Goal: Find specific page/section: Find specific page/section

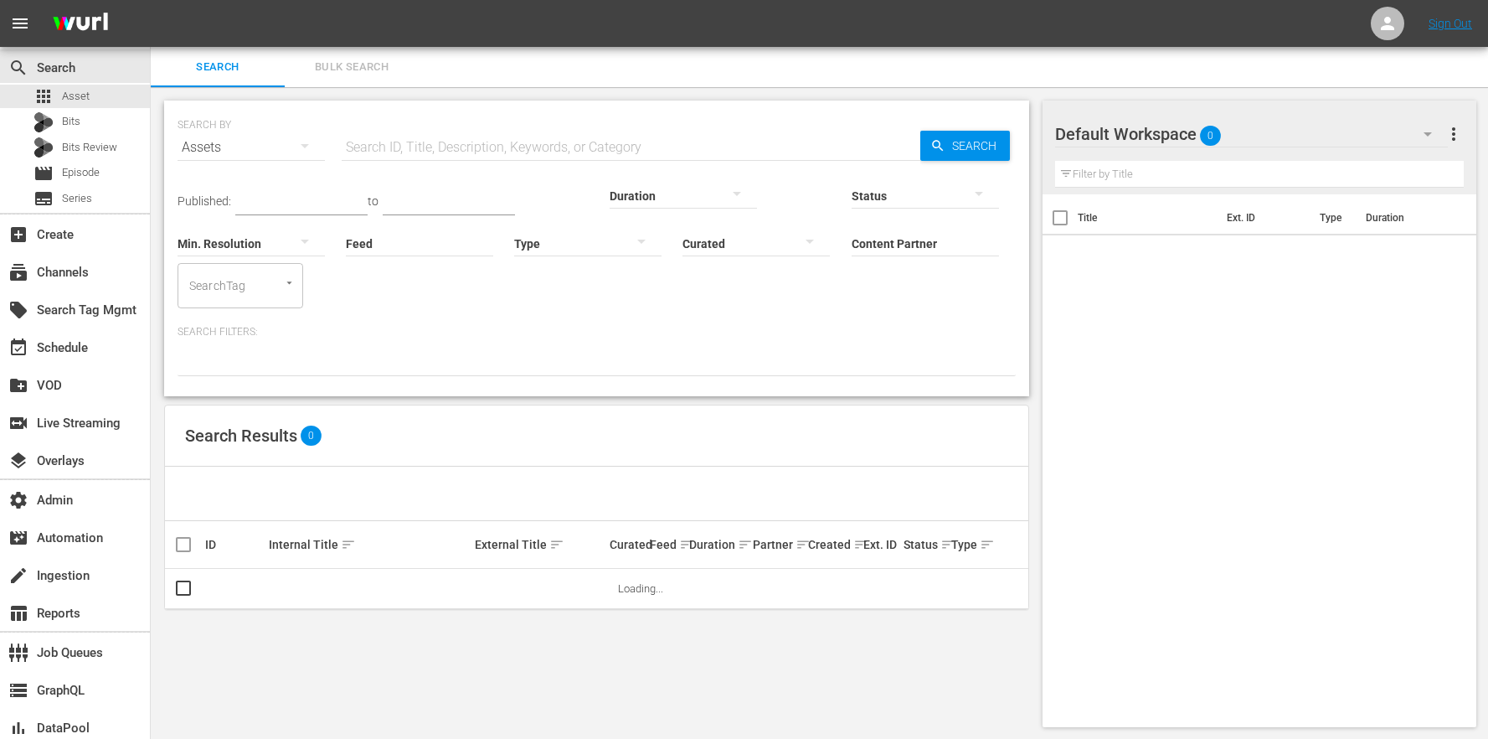
click at [346, 254] on input "Feed" at bounding box center [419, 244] width 147 height 60
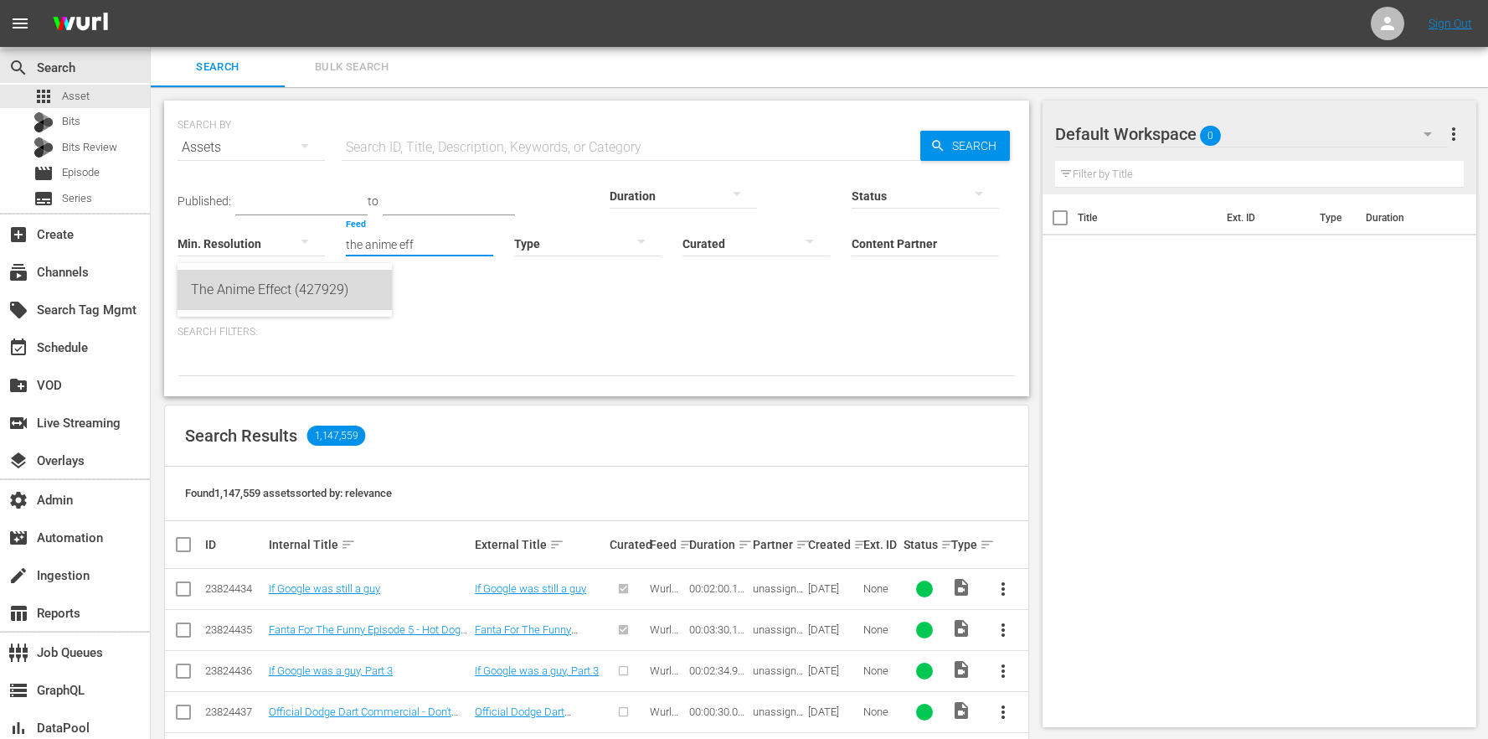
click at [320, 277] on div "The Anime Effect (427929)" at bounding box center [285, 290] width 188 height 40
type input "The Anime Effect (427929)"
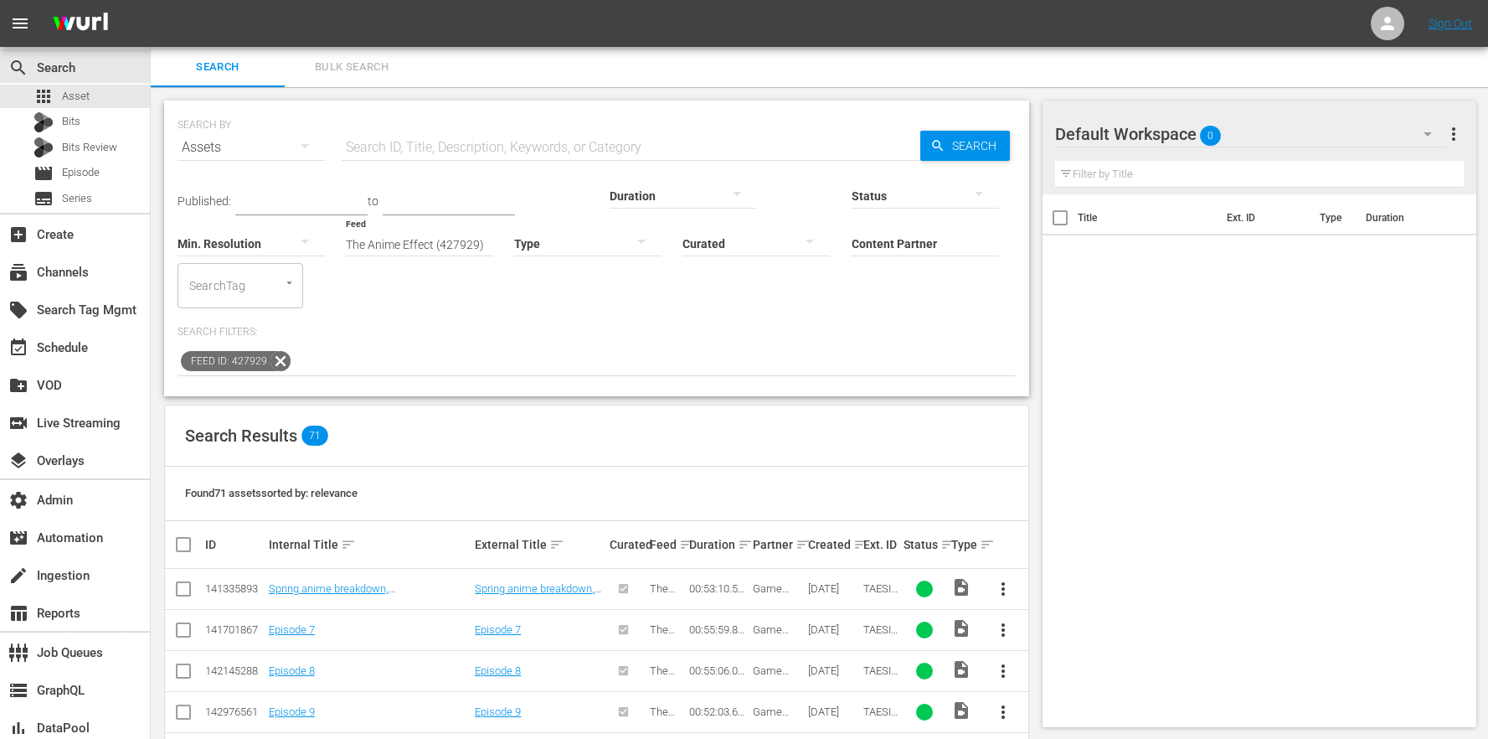
click at [848, 534] on div "Created sort" at bounding box center [833, 544] width 50 height 20
click at [119, 96] on div "apps Asset" at bounding box center [75, 96] width 150 height 23
